Goal: Find specific page/section: Find specific page/section

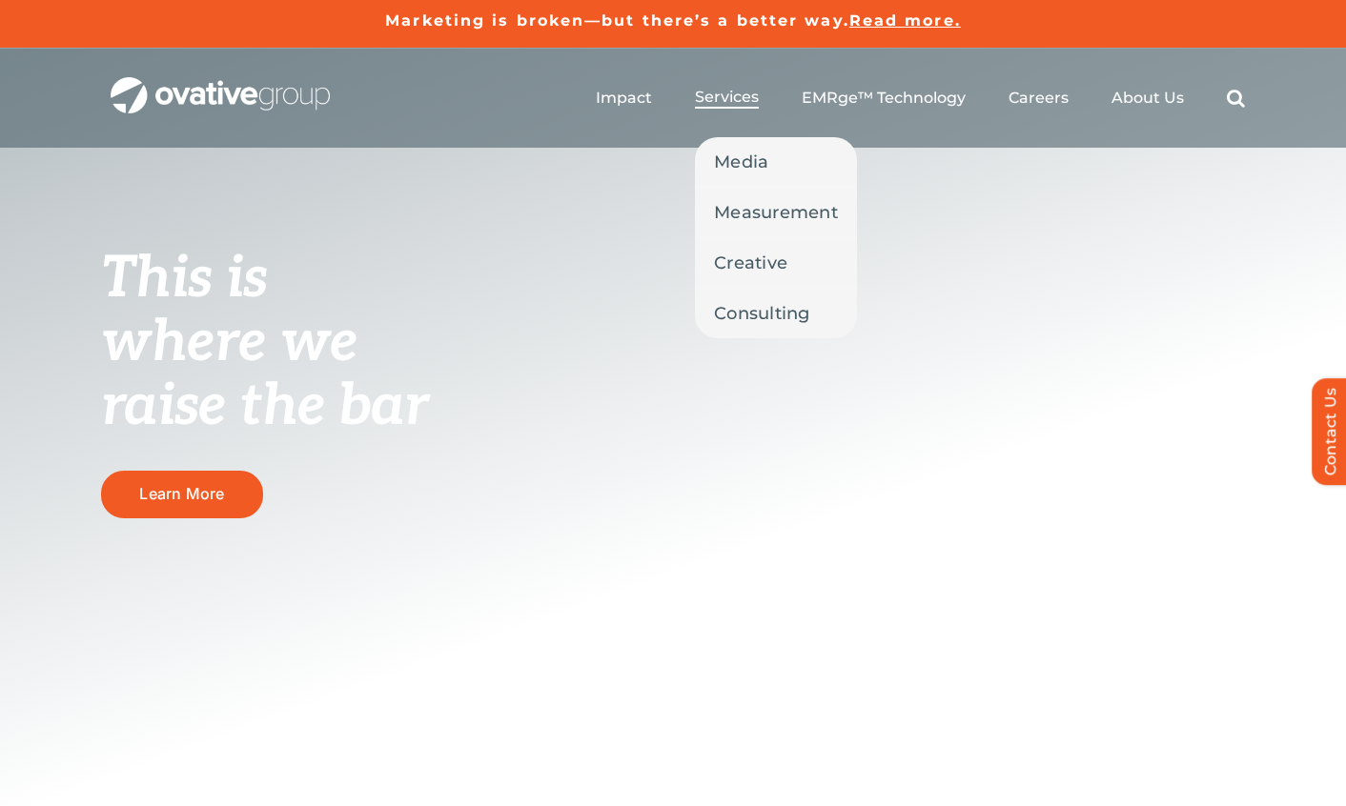
click at [733, 99] on span "Services" at bounding box center [727, 97] width 64 height 19
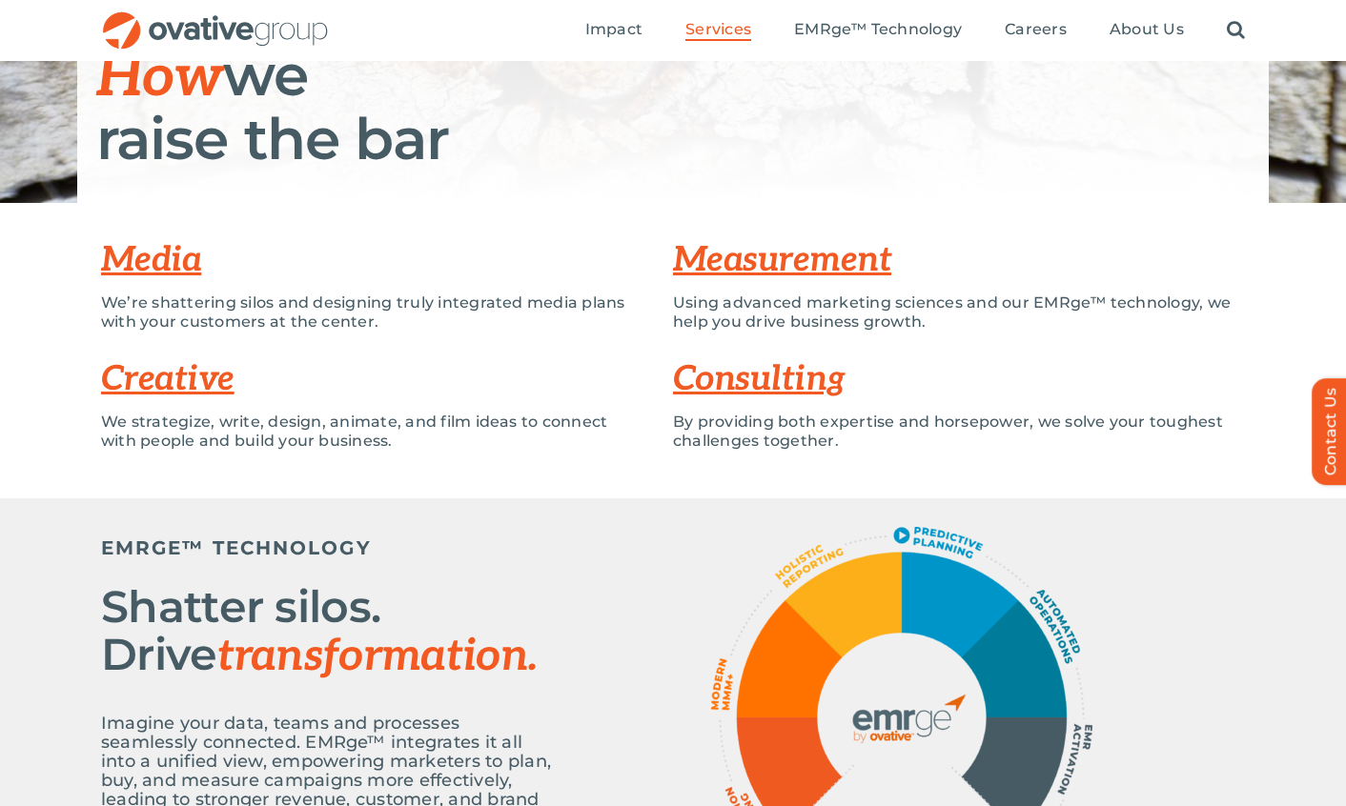
click at [199, 387] on link "Creative" at bounding box center [167, 379] width 133 height 42
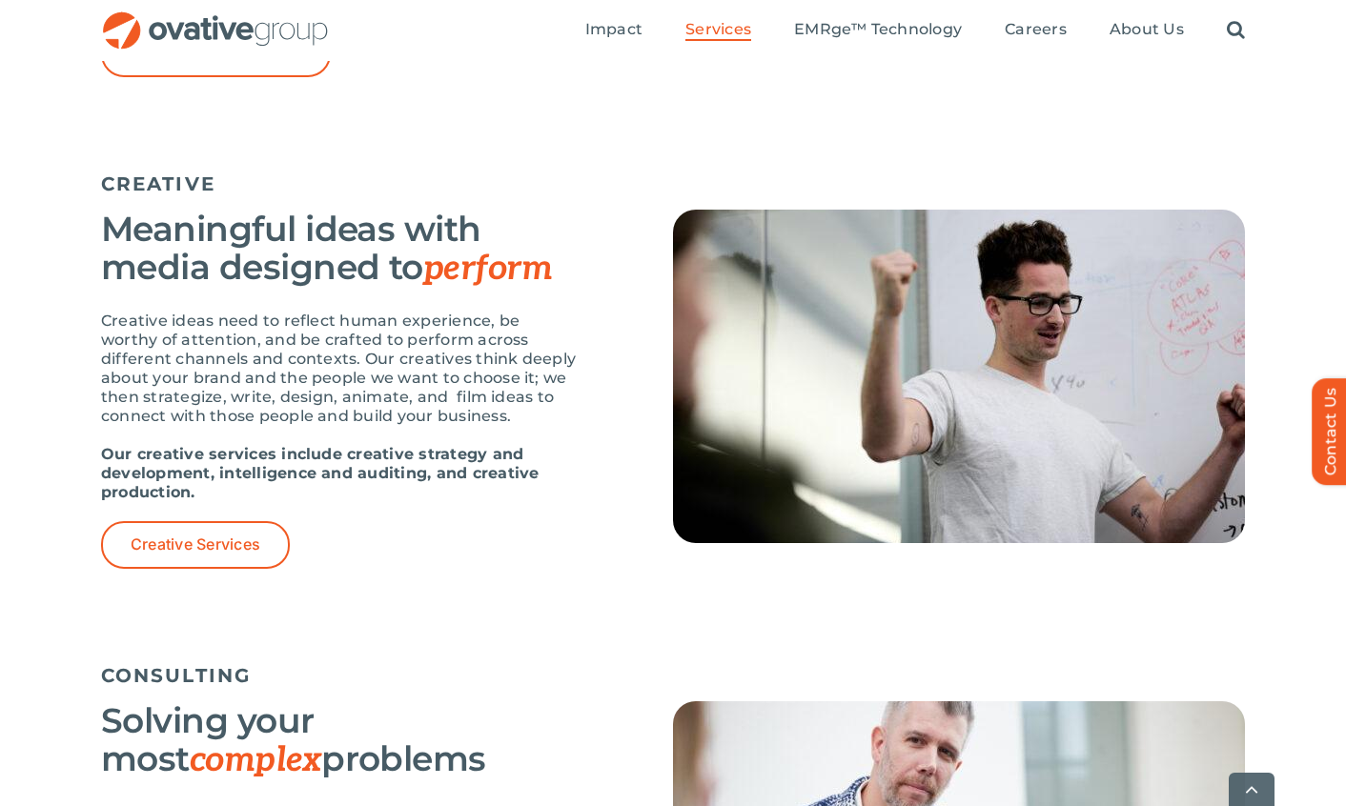
scroll to position [2090, 0]
click at [201, 558] on link "Creative Services" at bounding box center [195, 543] width 189 height 47
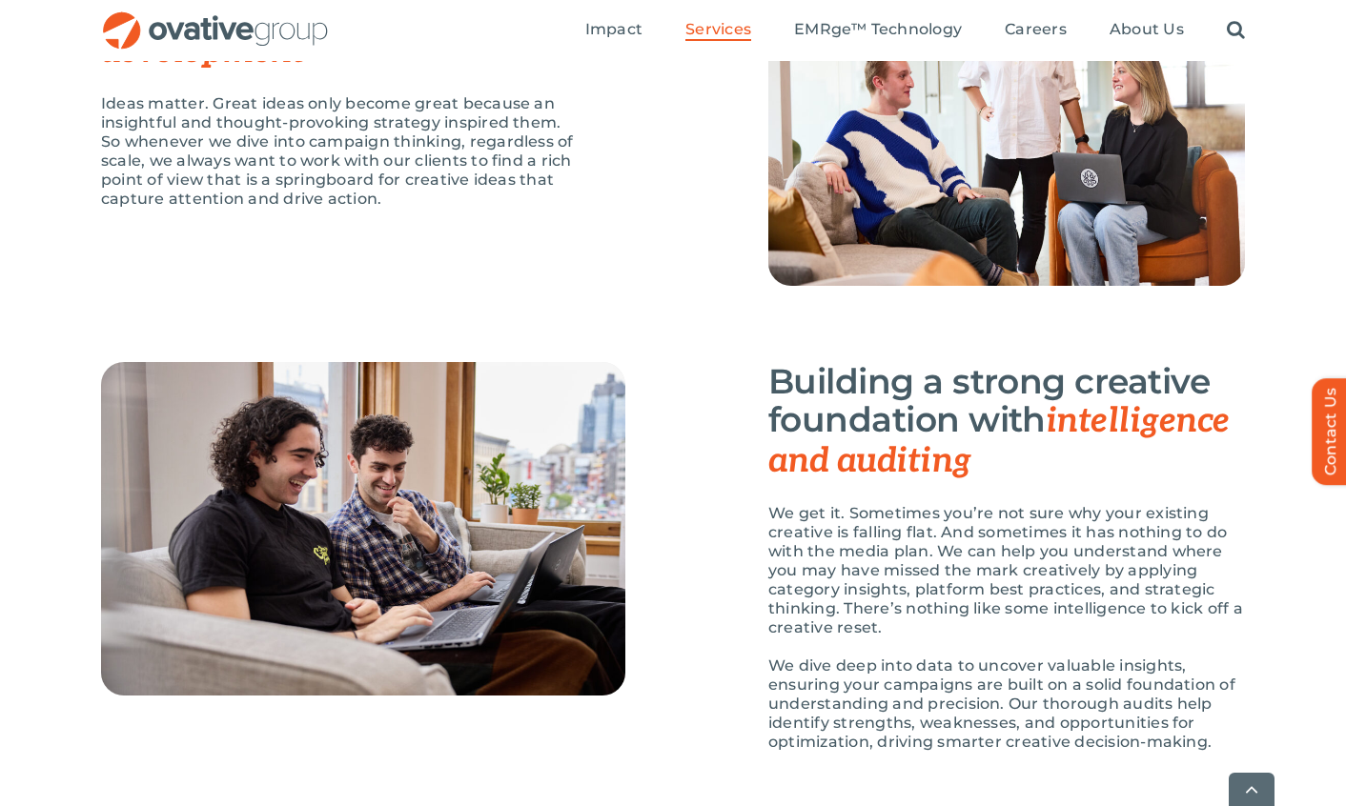
scroll to position [1809, 0]
